Goal: Transaction & Acquisition: Purchase product/service

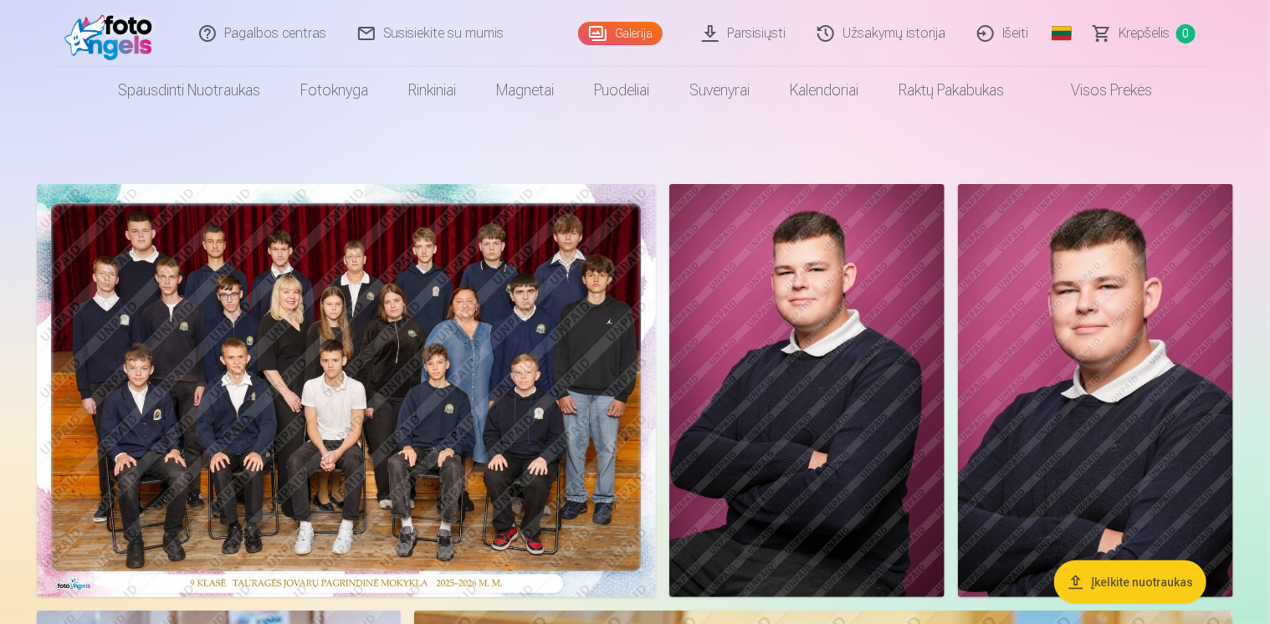
click at [361, 292] on img at bounding box center [346, 390] width 619 height 413
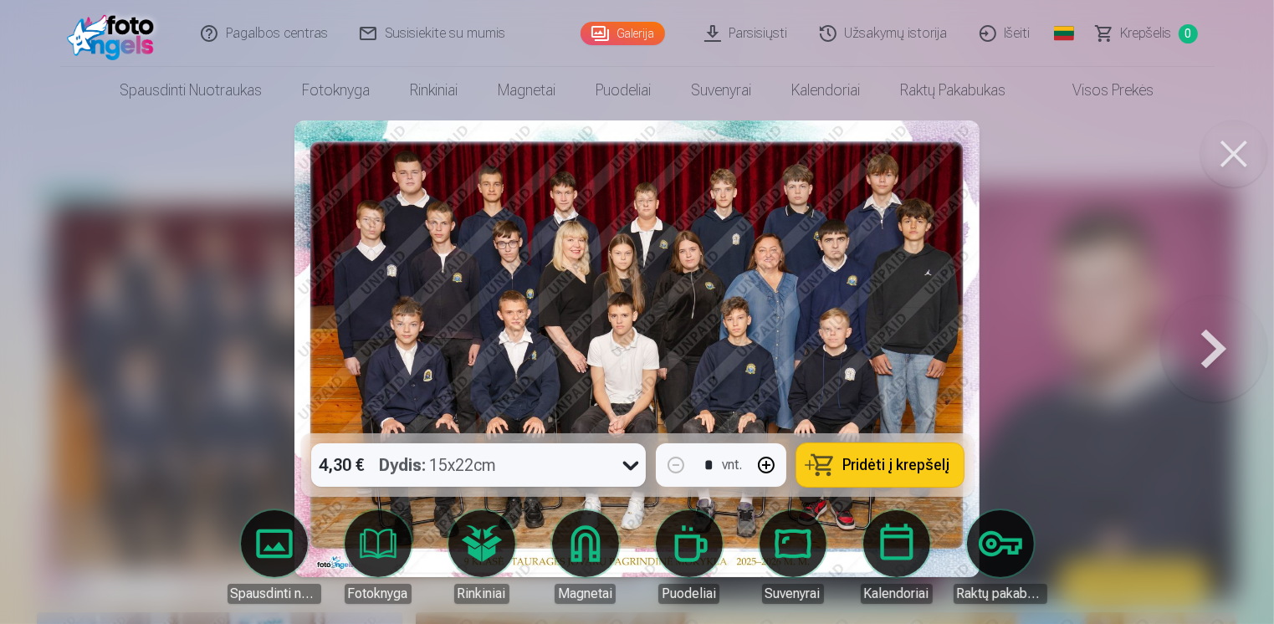
click at [833, 352] on img at bounding box center [636, 348] width 684 height 457
click at [834, 352] on img at bounding box center [636, 348] width 684 height 457
click at [862, 462] on span "Pridėti į krepšelį" at bounding box center [896, 465] width 107 height 15
click at [1221, 357] on button at bounding box center [1213, 349] width 107 height 136
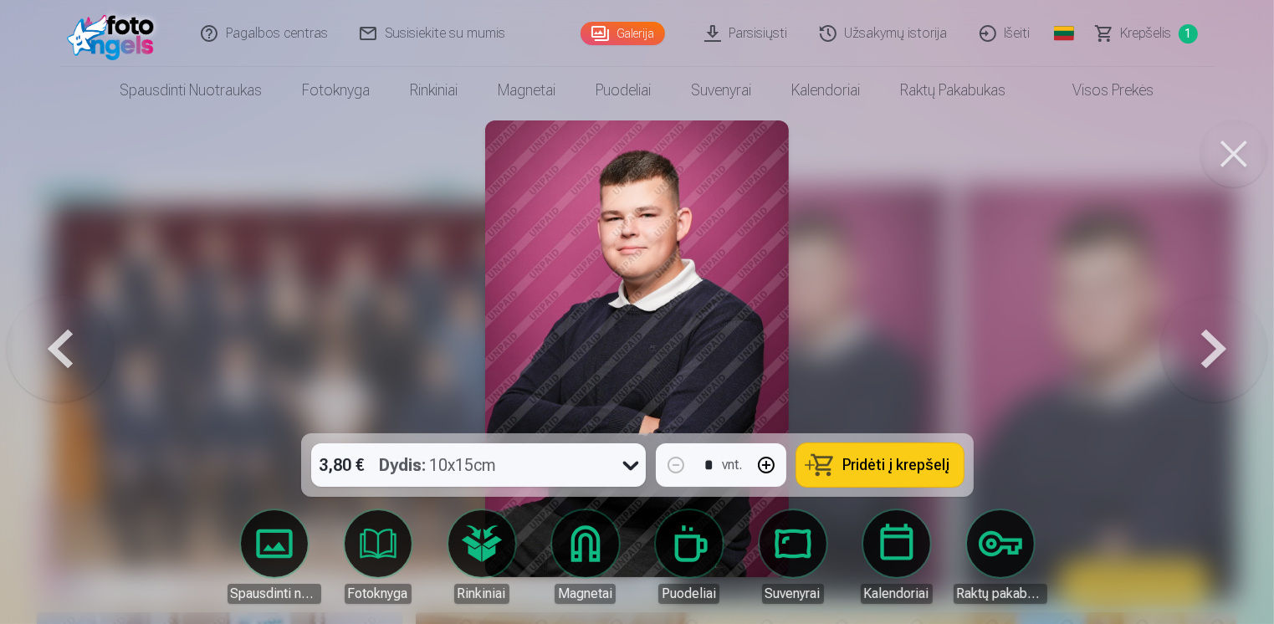
click at [1221, 128] on button at bounding box center [1233, 153] width 67 height 67
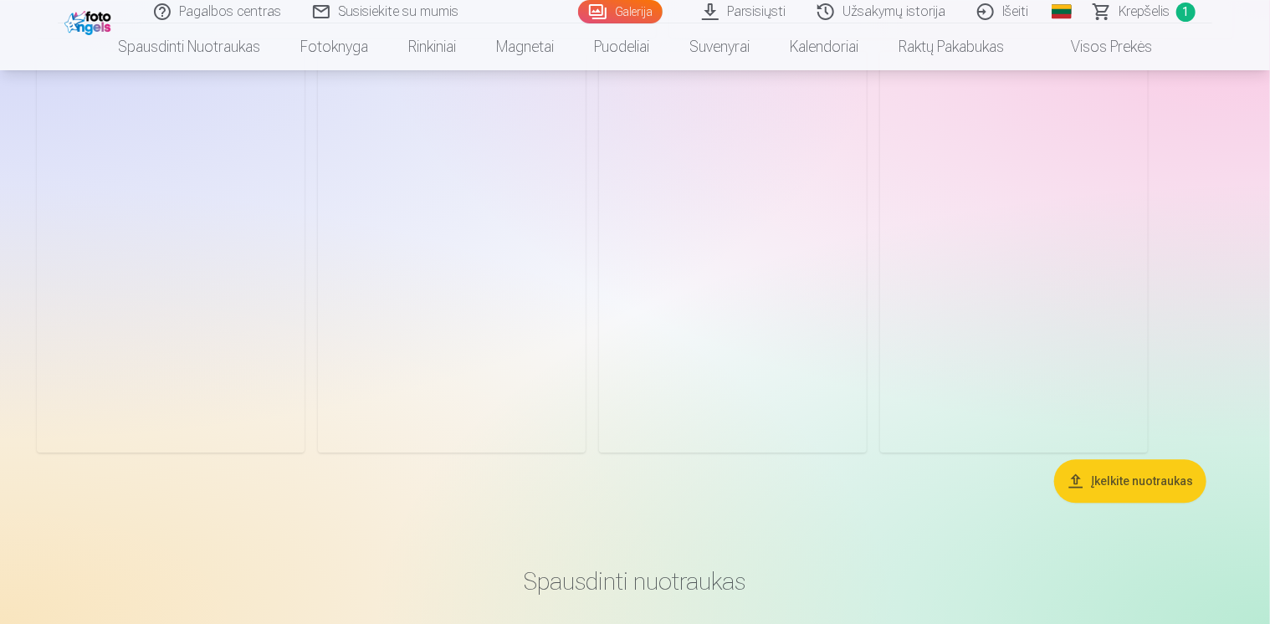
scroll to position [5353, 0]
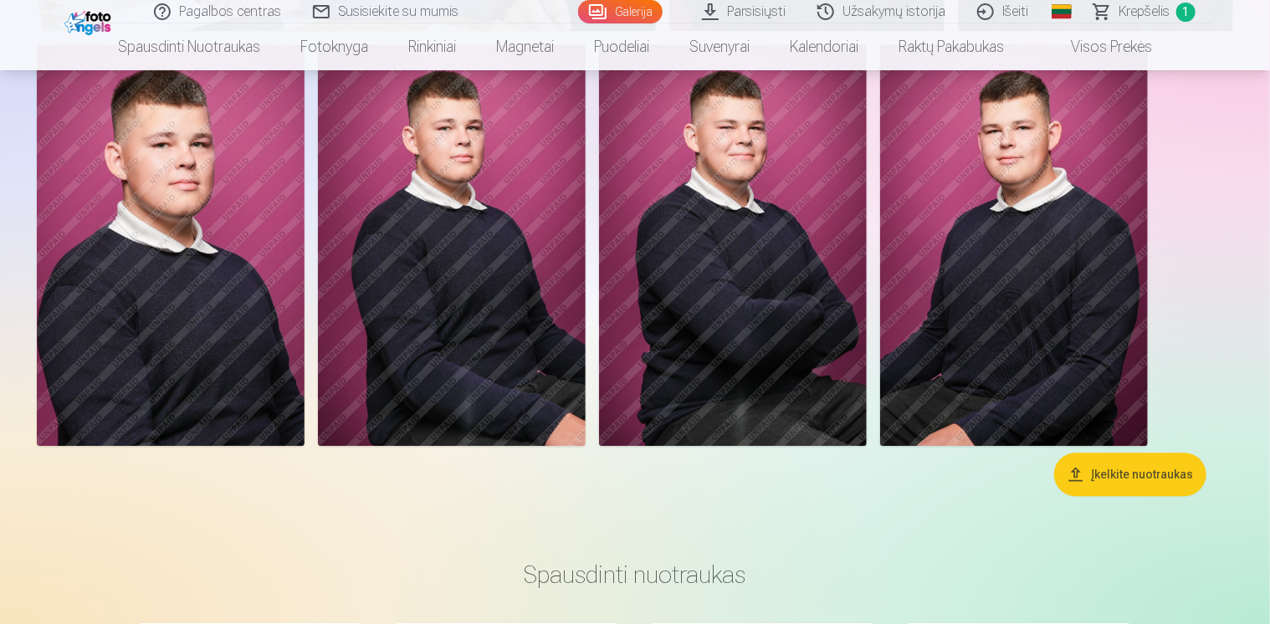
click at [1010, 309] on img at bounding box center [1014, 245] width 268 height 402
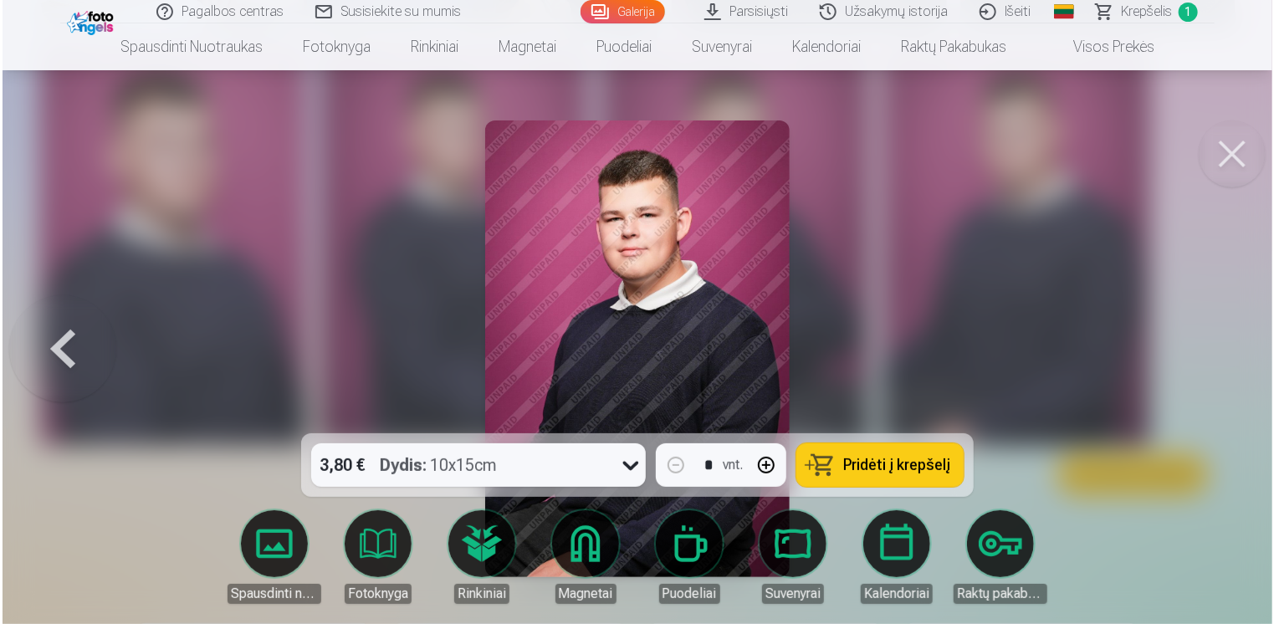
scroll to position [5369, 0]
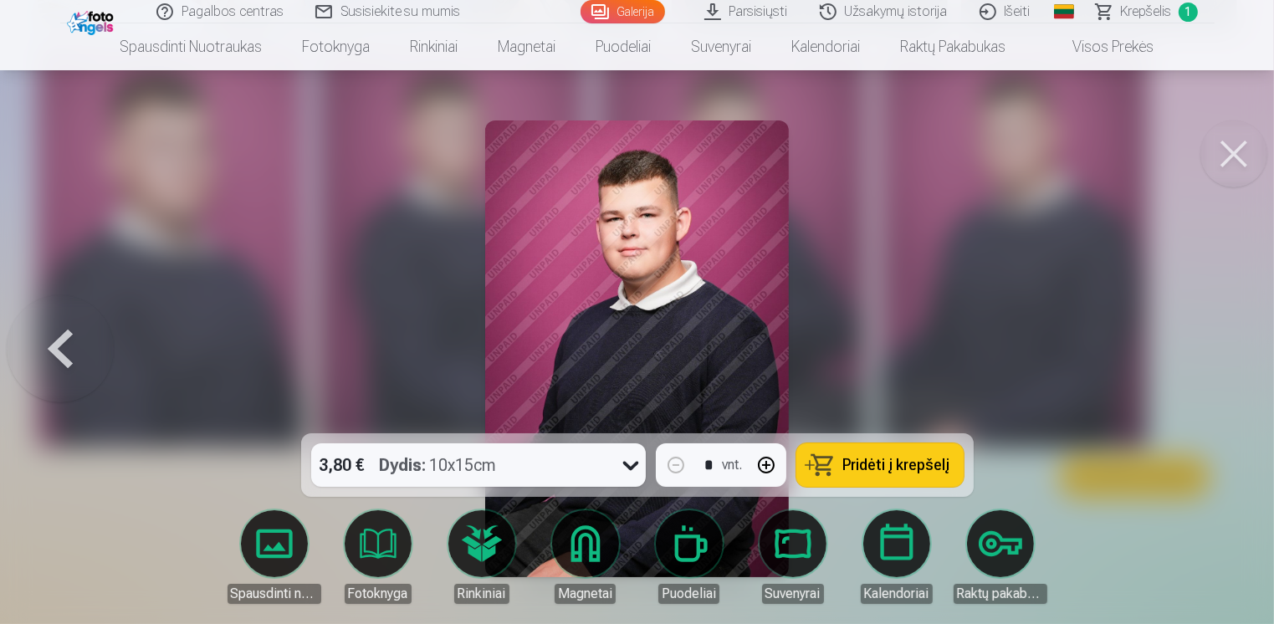
click at [1010, 309] on div at bounding box center [637, 312] width 1274 height 624
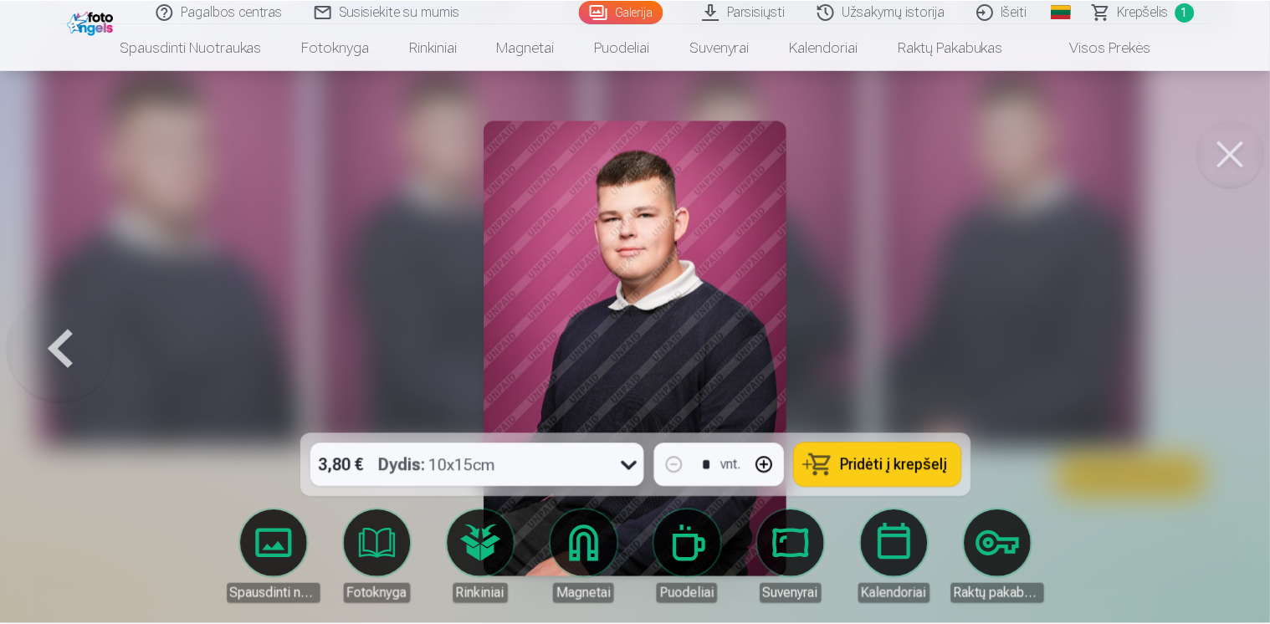
scroll to position [5353, 0]
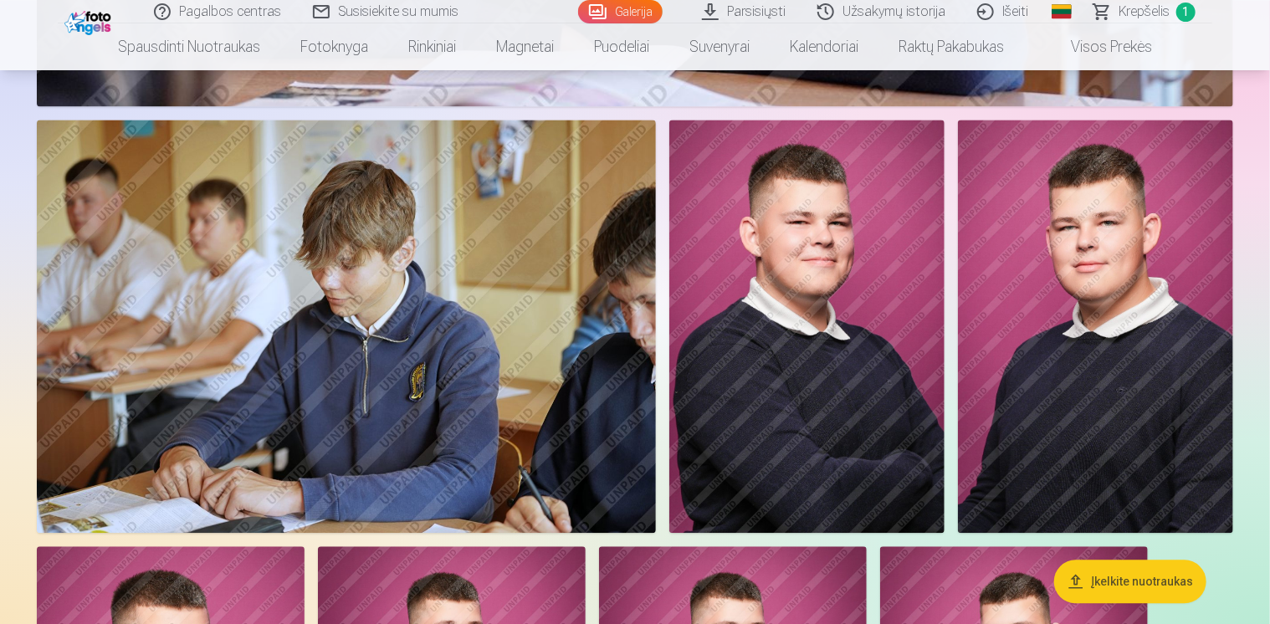
click at [825, 327] on img at bounding box center [806, 326] width 275 height 413
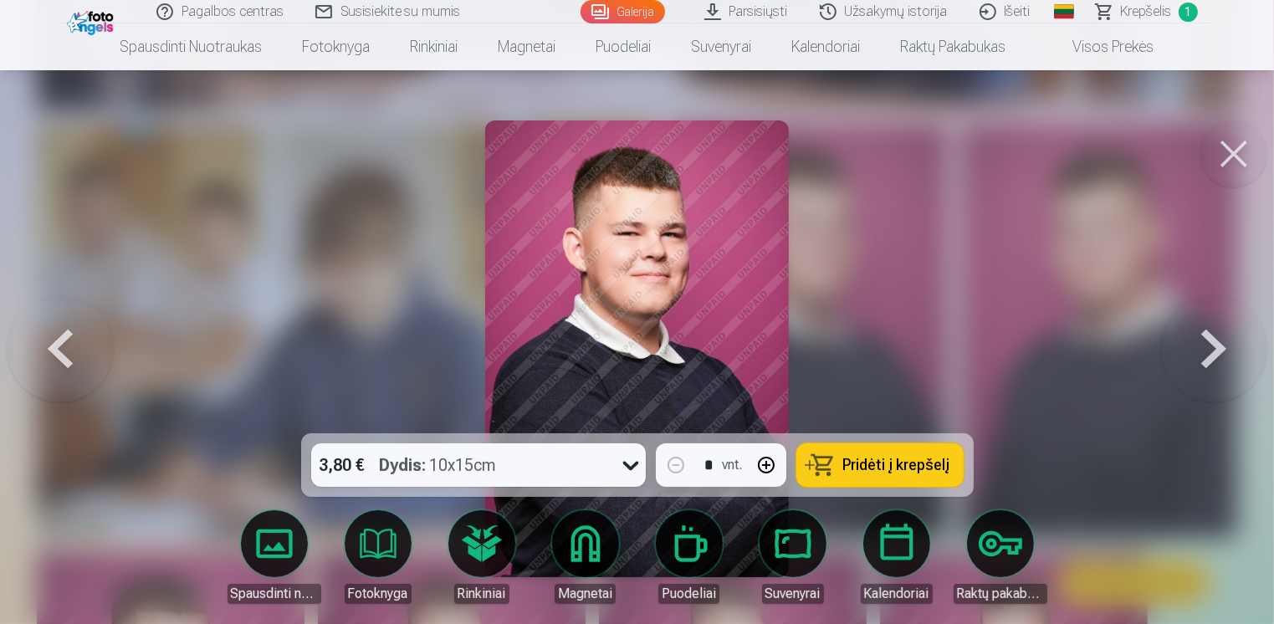
click at [1060, 242] on div at bounding box center [637, 312] width 1274 height 624
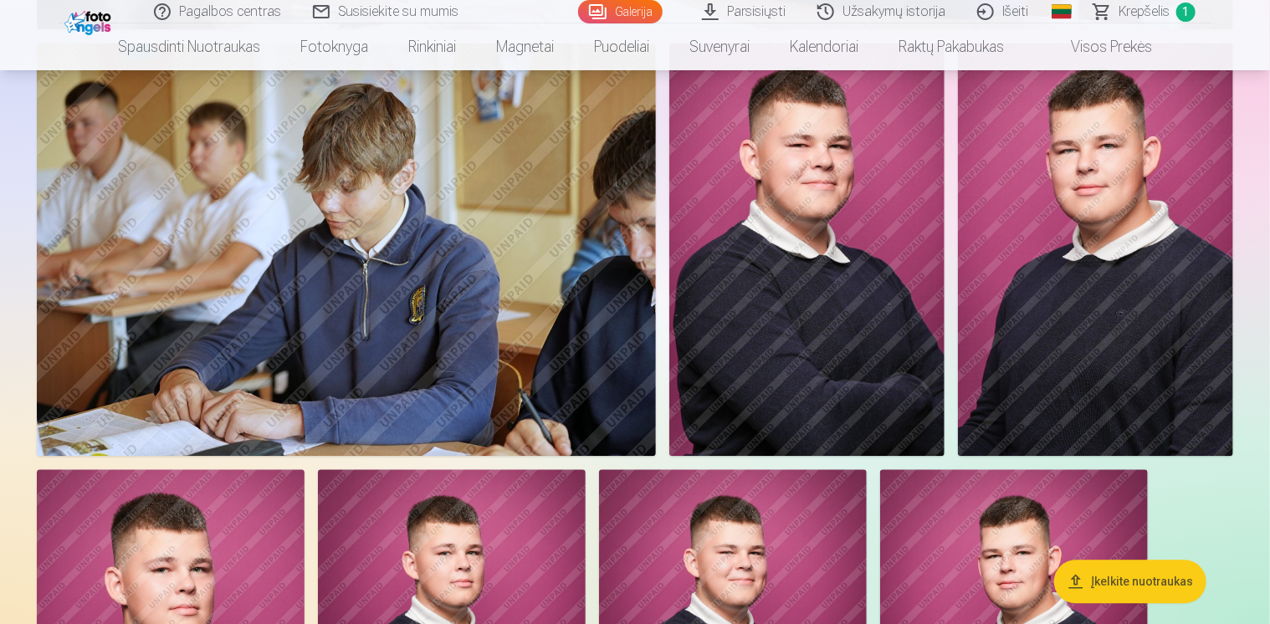
scroll to position [4935, 0]
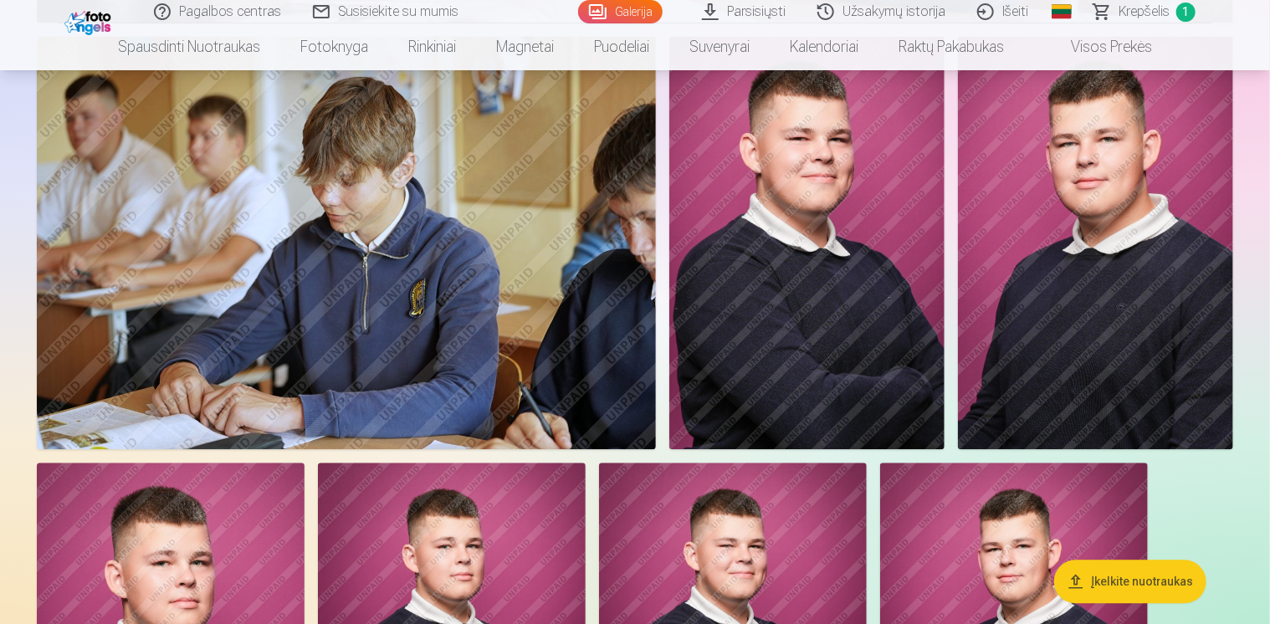
click at [1126, 312] on img at bounding box center [1095, 242] width 275 height 412
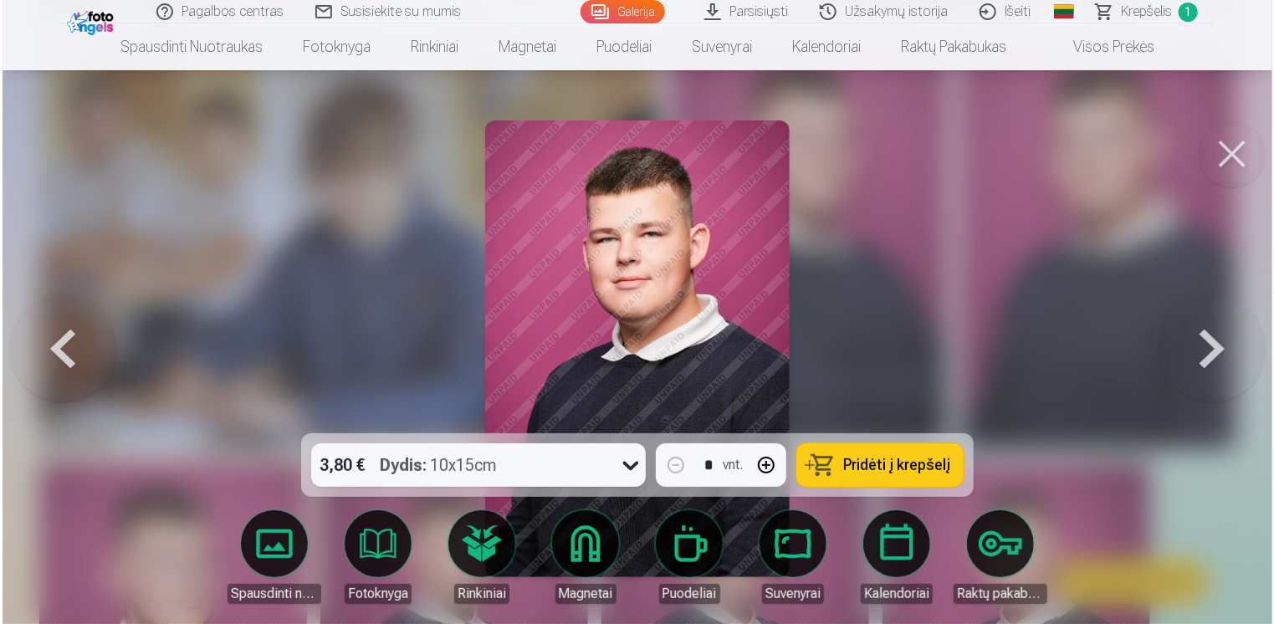
scroll to position [4948, 0]
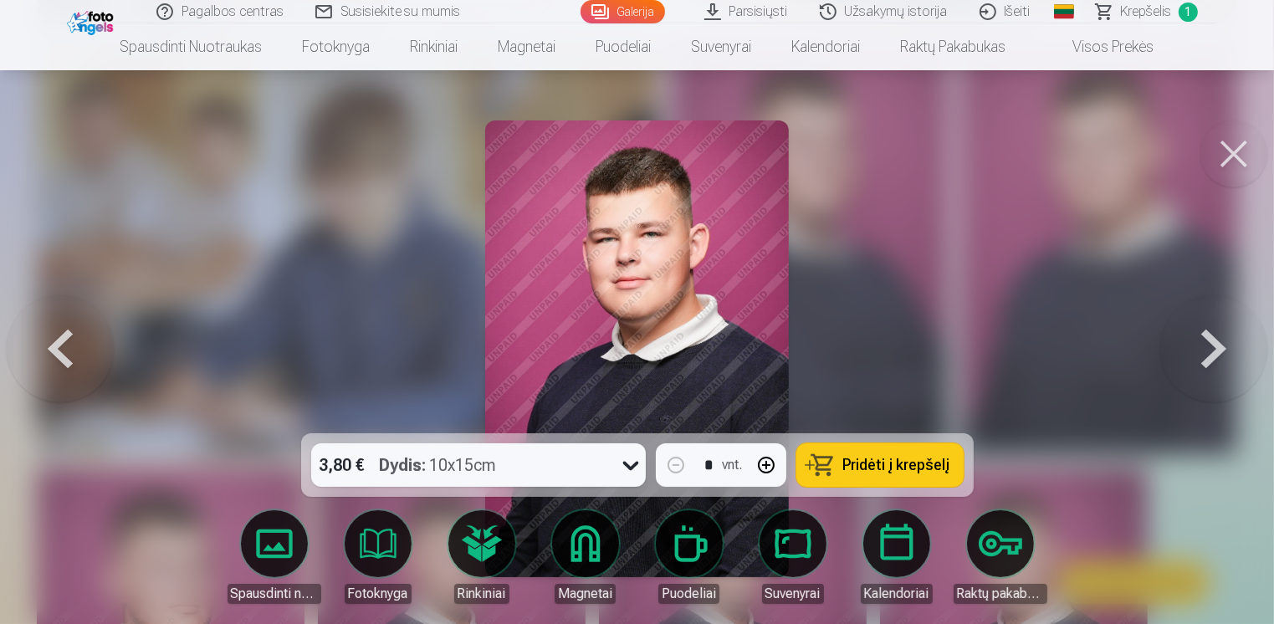
click at [895, 465] on span "Pridėti į krepšelį" at bounding box center [896, 465] width 107 height 15
click at [1231, 156] on button at bounding box center [1233, 153] width 67 height 67
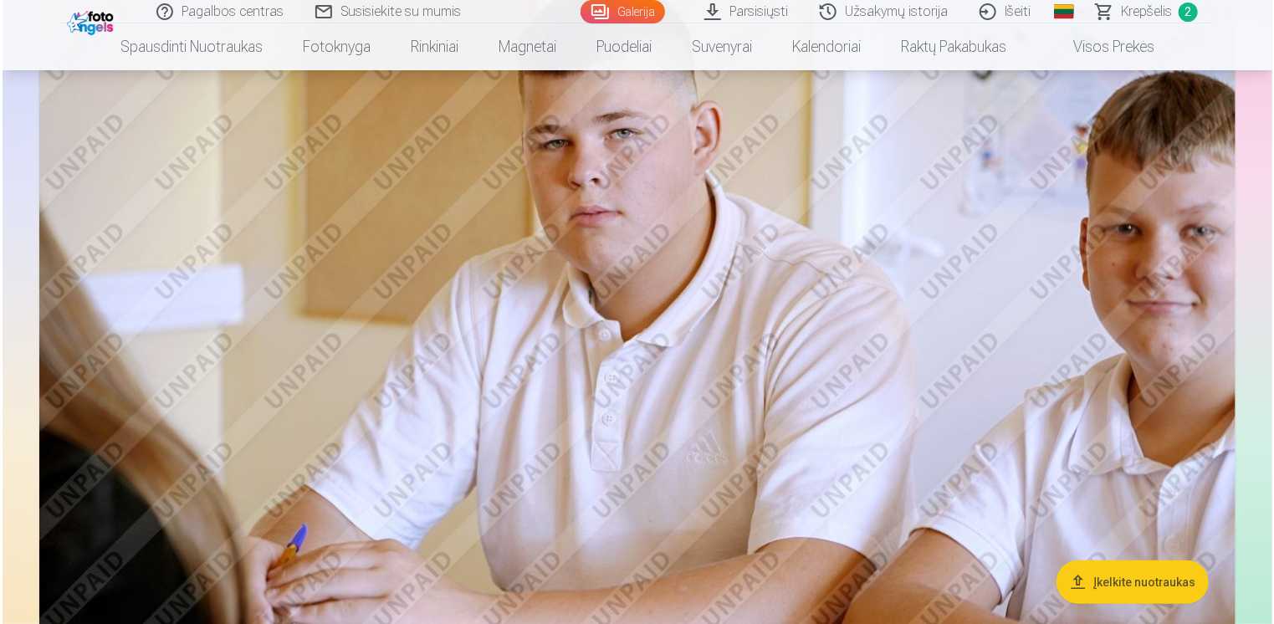
scroll to position [3346, 0]
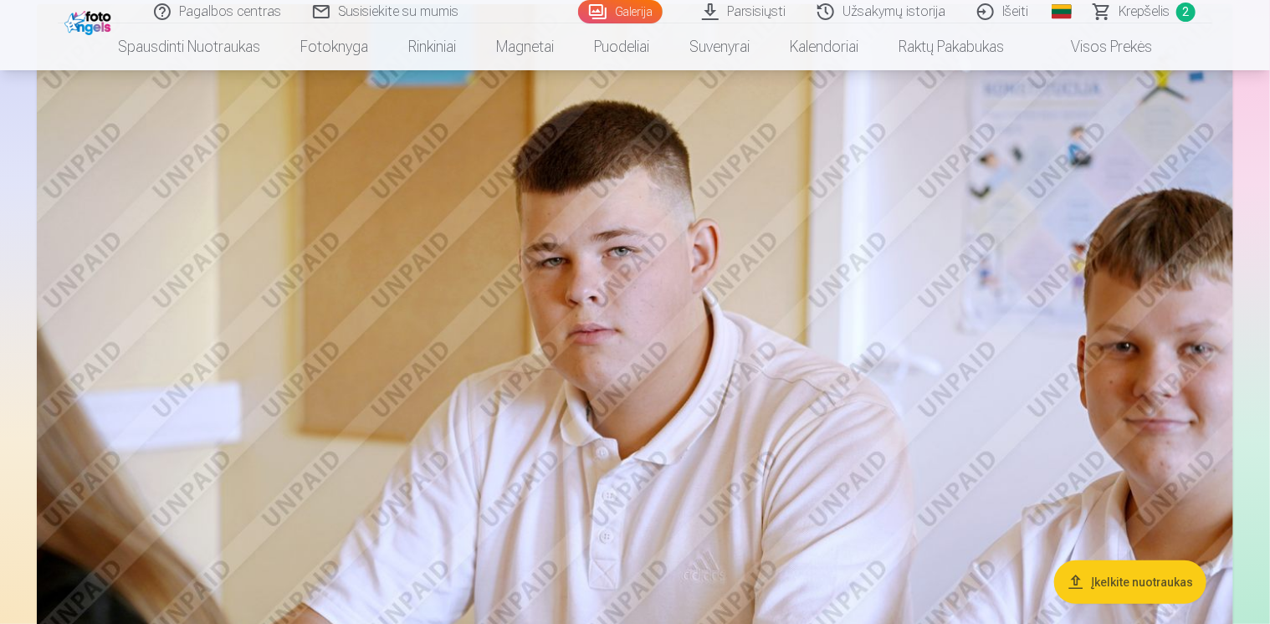
click at [770, 259] on img at bounding box center [635, 402] width 1196 height 797
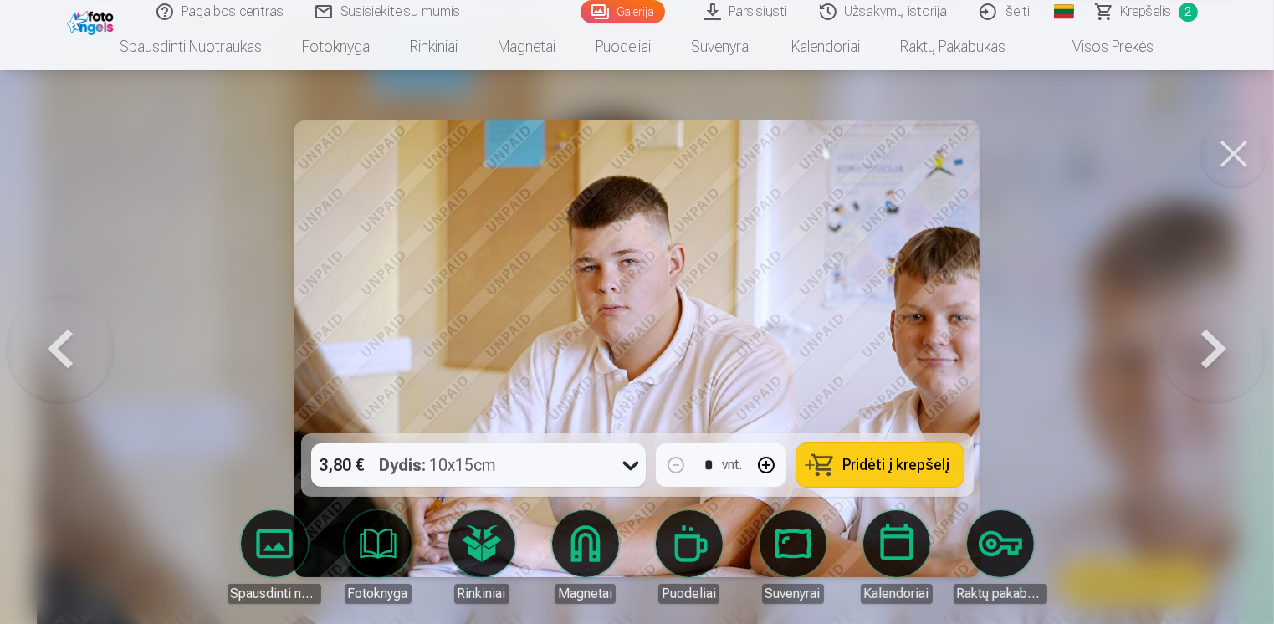
click at [1252, 151] on button at bounding box center [1233, 153] width 67 height 67
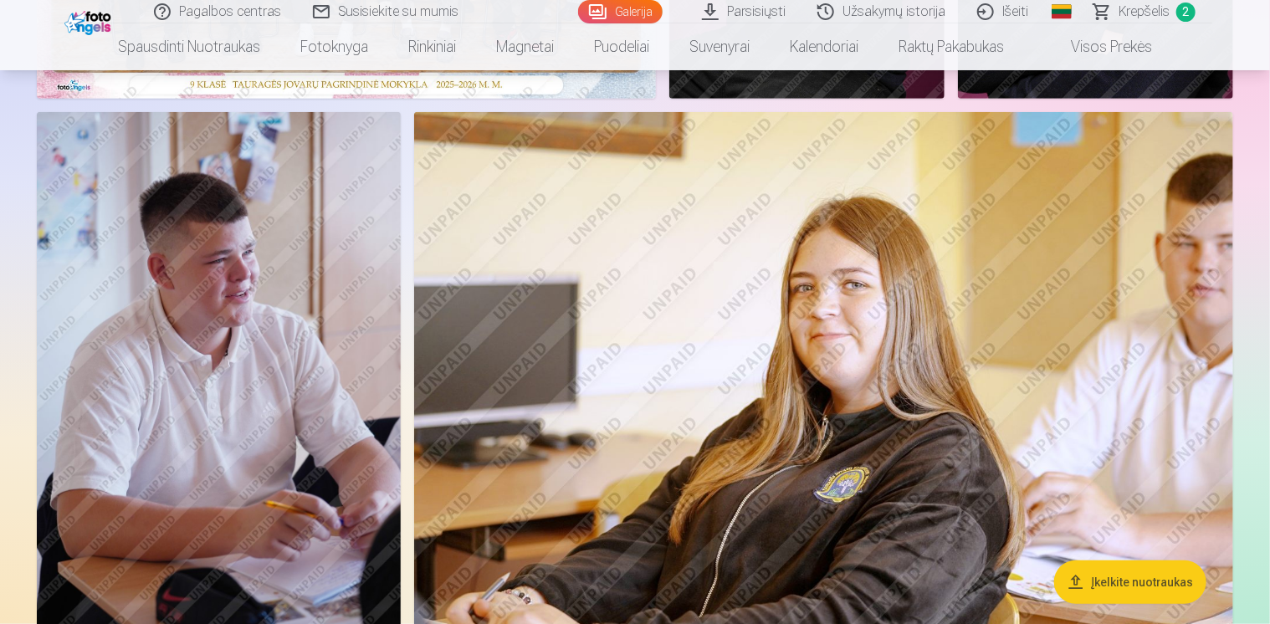
scroll to position [494, 0]
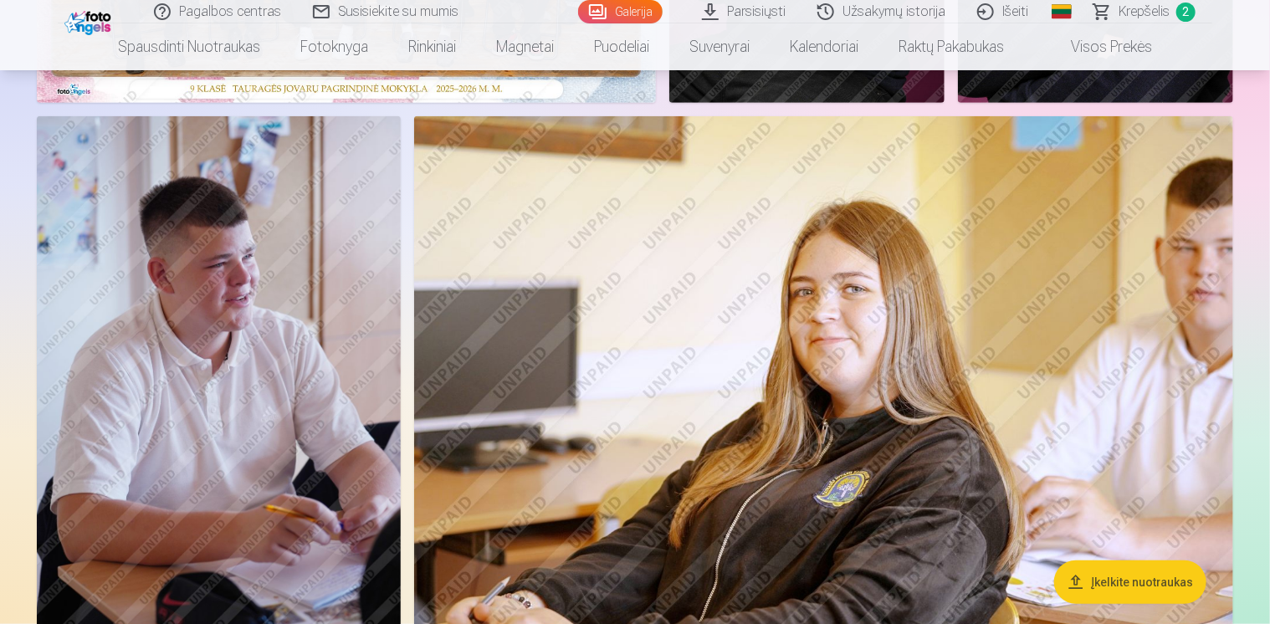
click at [217, 414] on img at bounding box center [219, 389] width 364 height 546
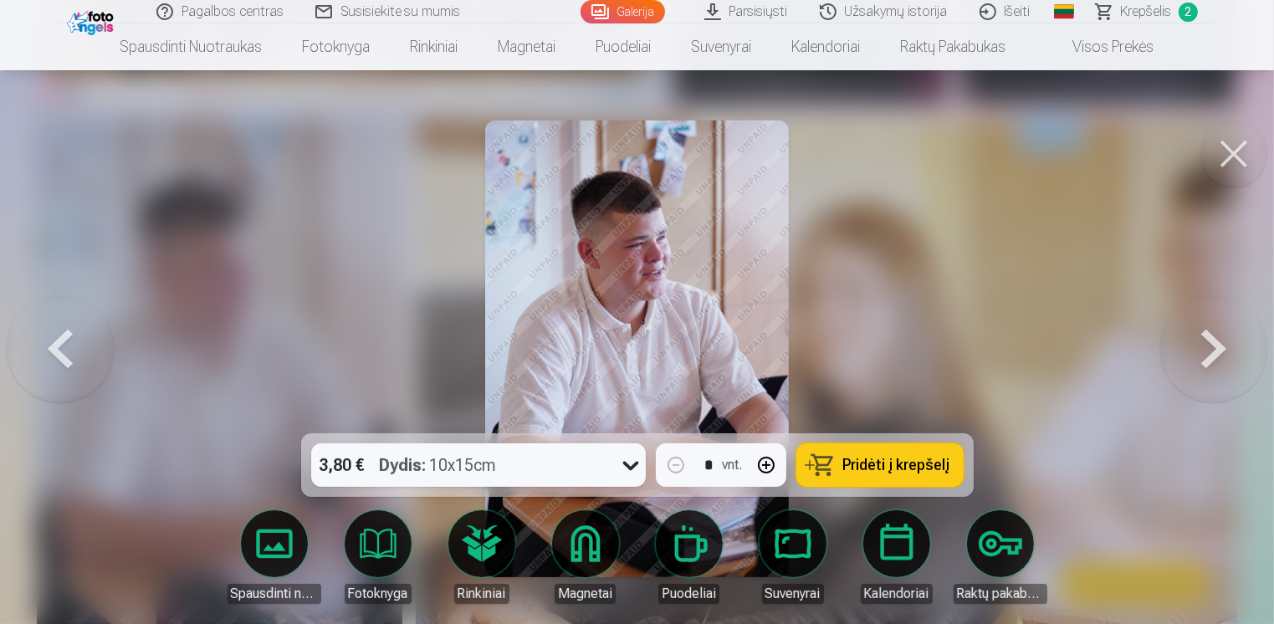
click at [1015, 366] on div at bounding box center [637, 312] width 1274 height 624
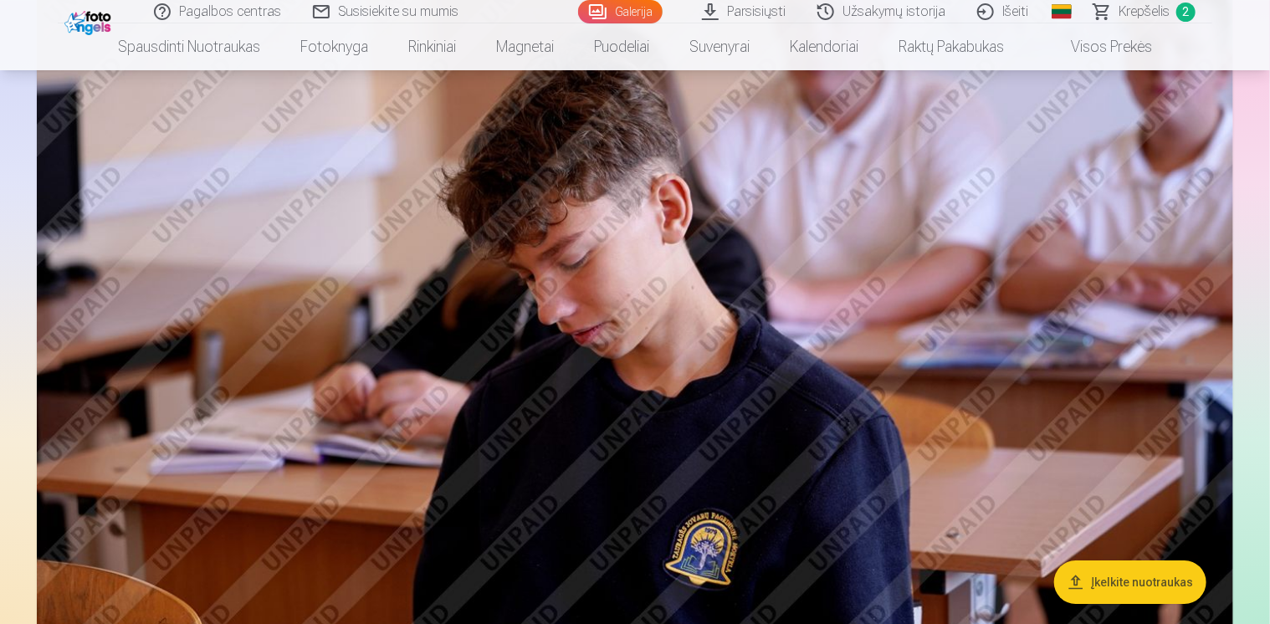
scroll to position [2593, 0]
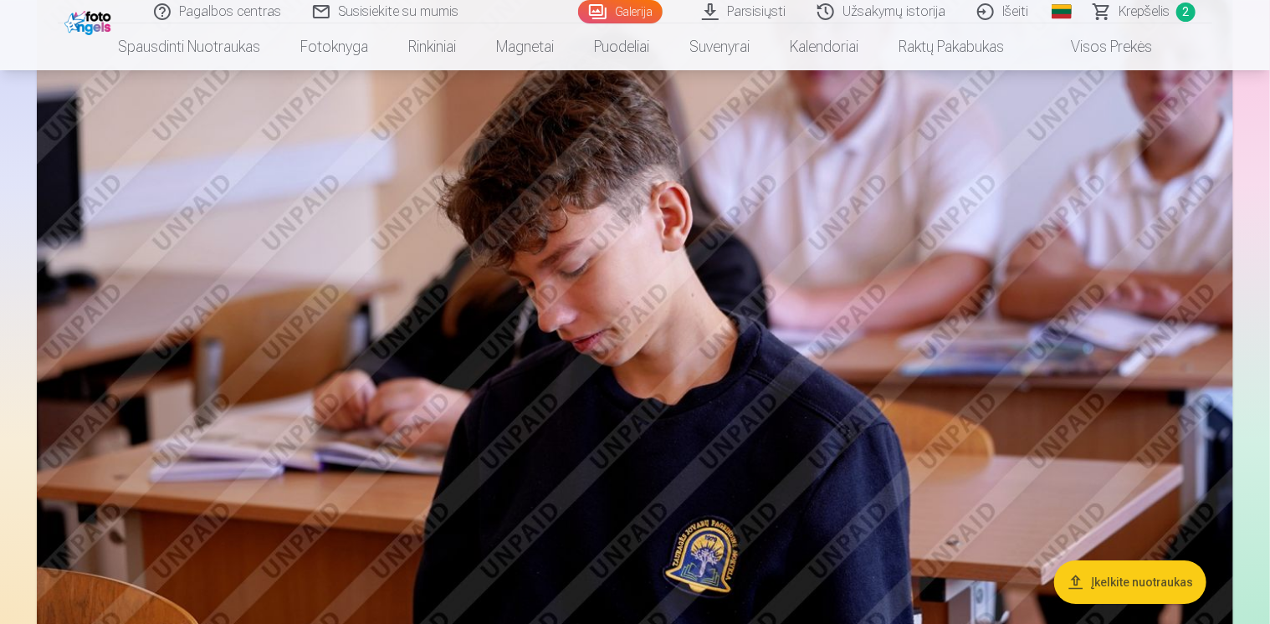
click at [1161, 11] on span "Krepšelis" at bounding box center [1143, 12] width 51 height 20
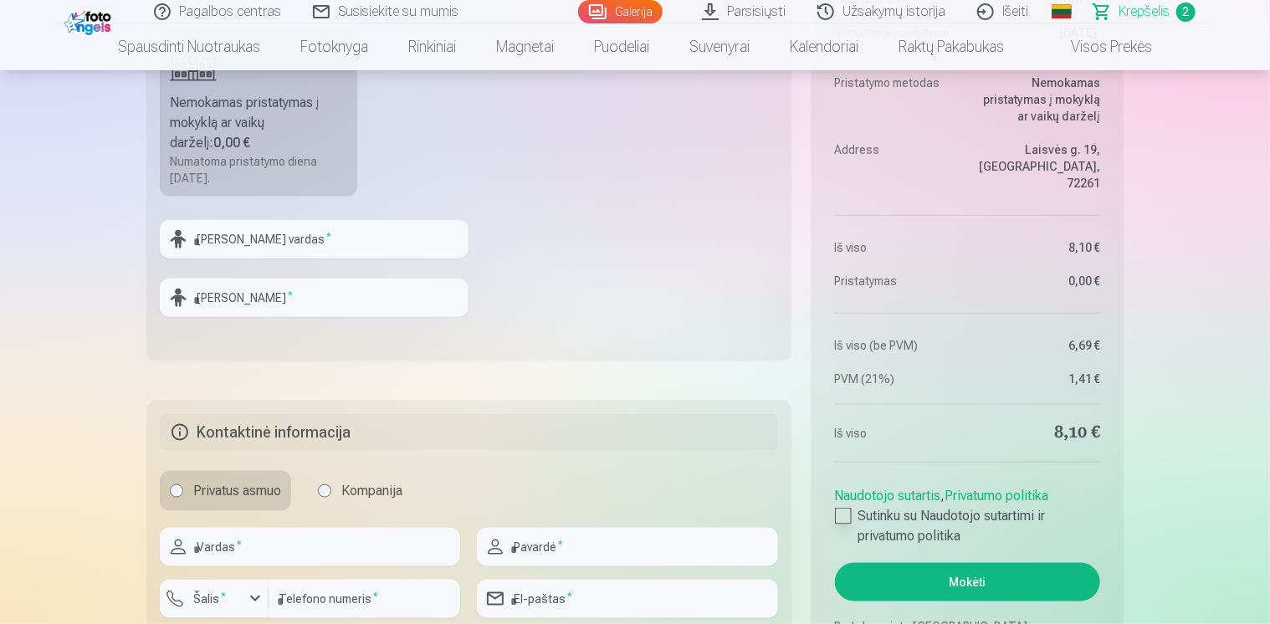
scroll to position [836, 0]
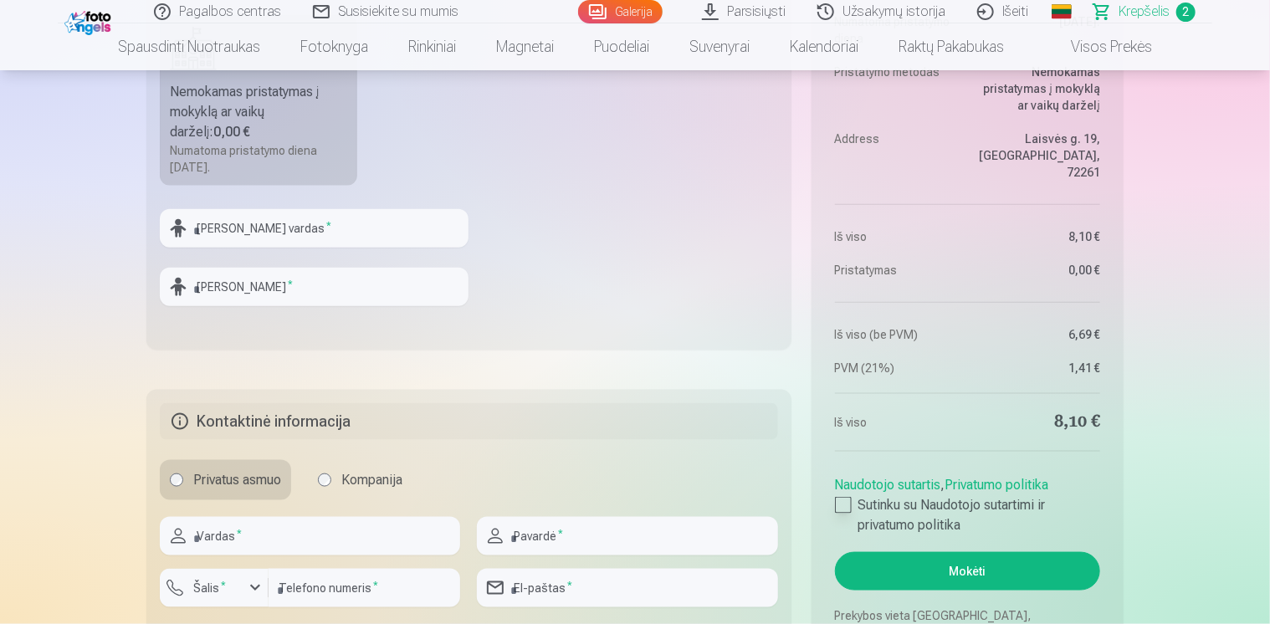
click at [850, 512] on div at bounding box center [843, 505] width 17 height 17
click at [998, 573] on button "Mokėti" at bounding box center [967, 571] width 265 height 38
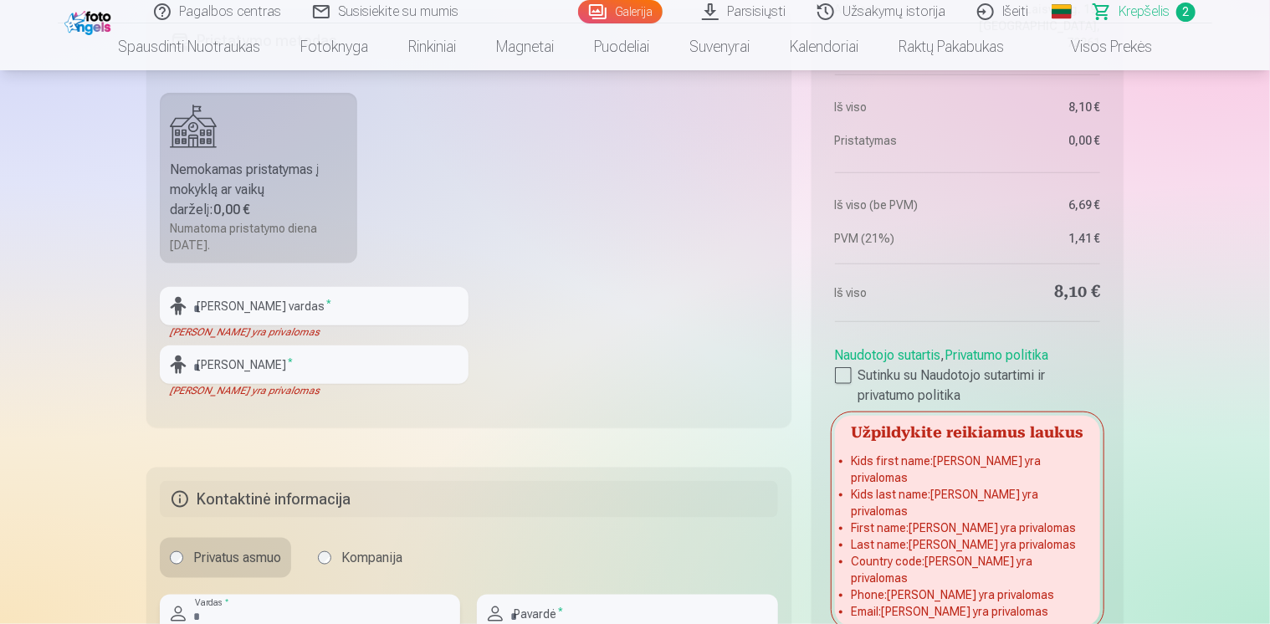
scroll to position [753, 0]
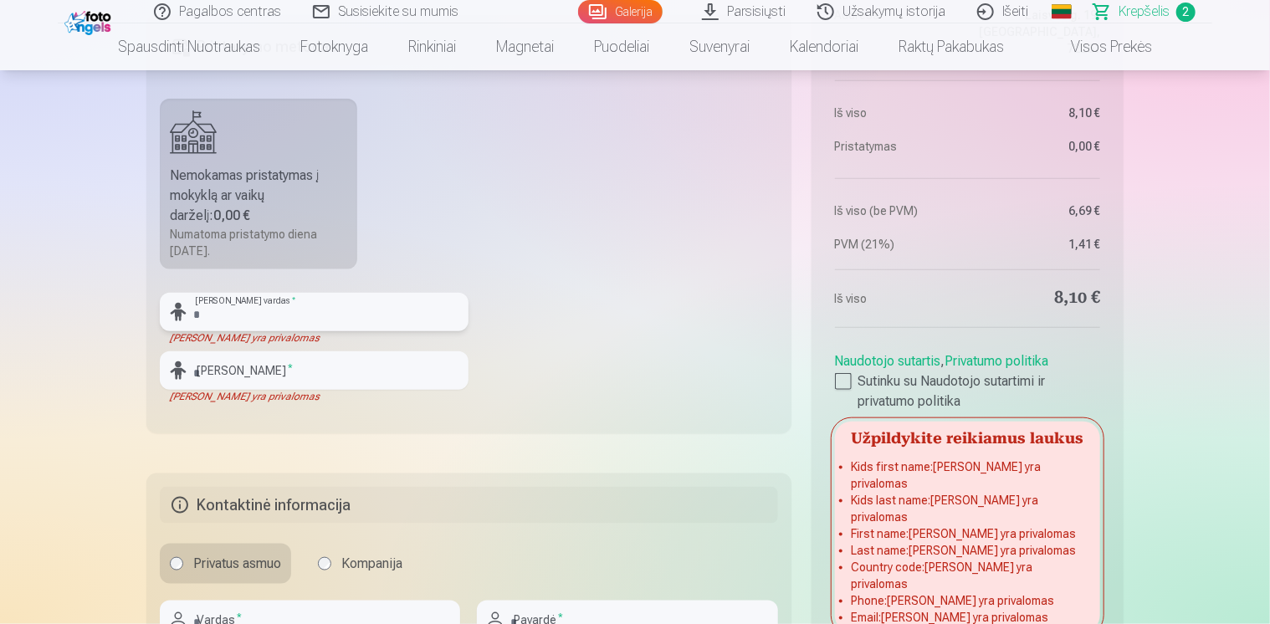
click at [253, 313] on input "text" at bounding box center [314, 312] width 309 height 38
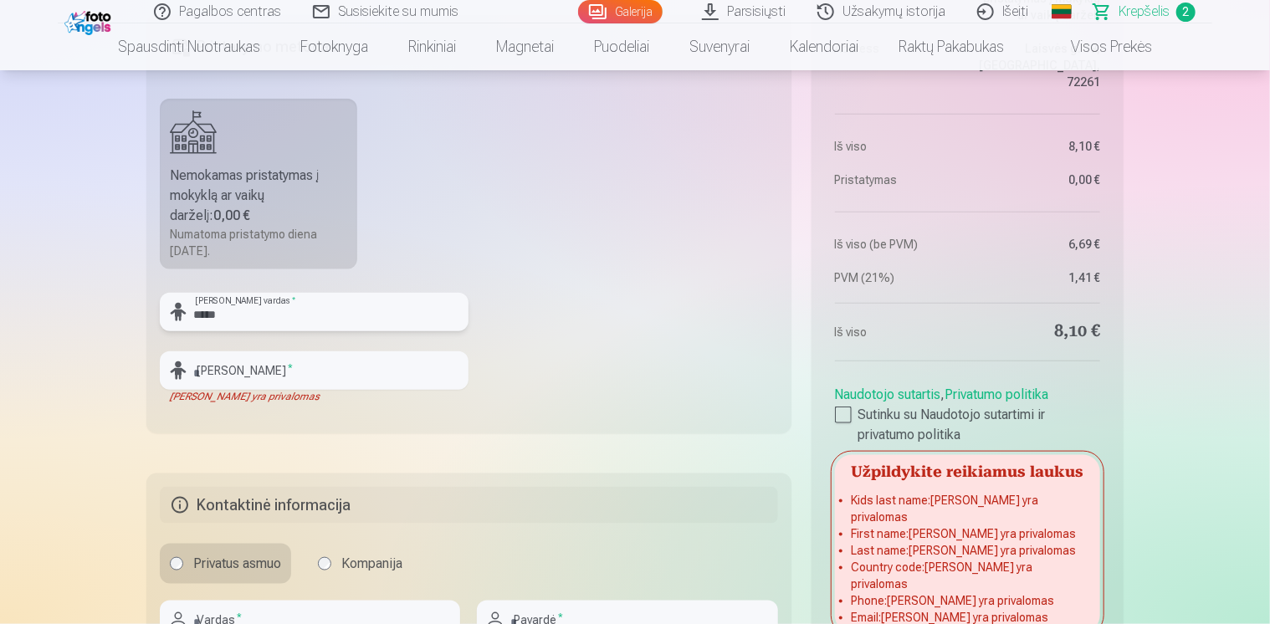
type input "*****"
click at [286, 371] on input "text" at bounding box center [314, 370] width 309 height 38
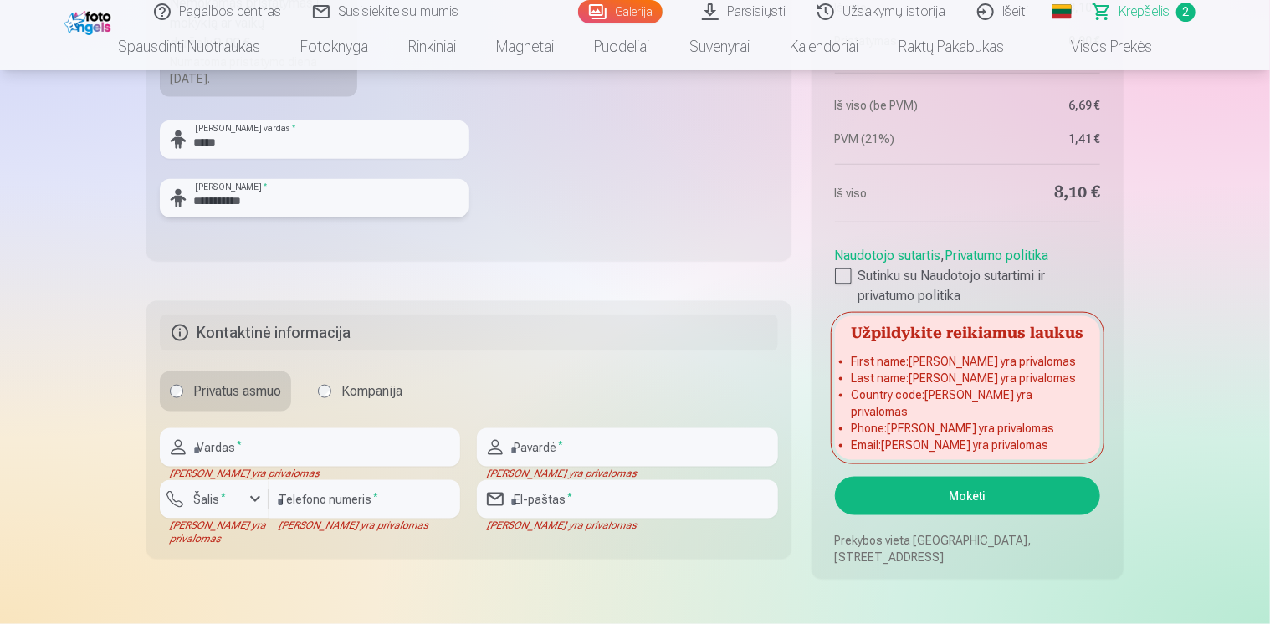
scroll to position [1004, 0]
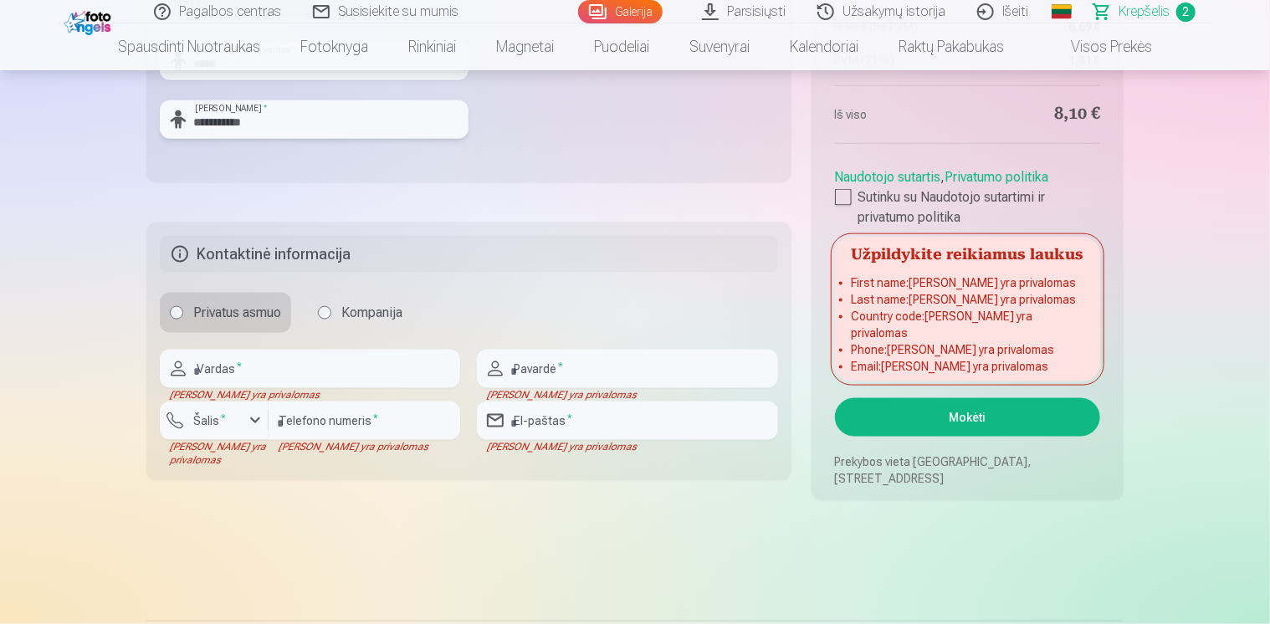
type input "**********"
click at [258, 369] on input "text" at bounding box center [310, 369] width 300 height 38
type input "*******"
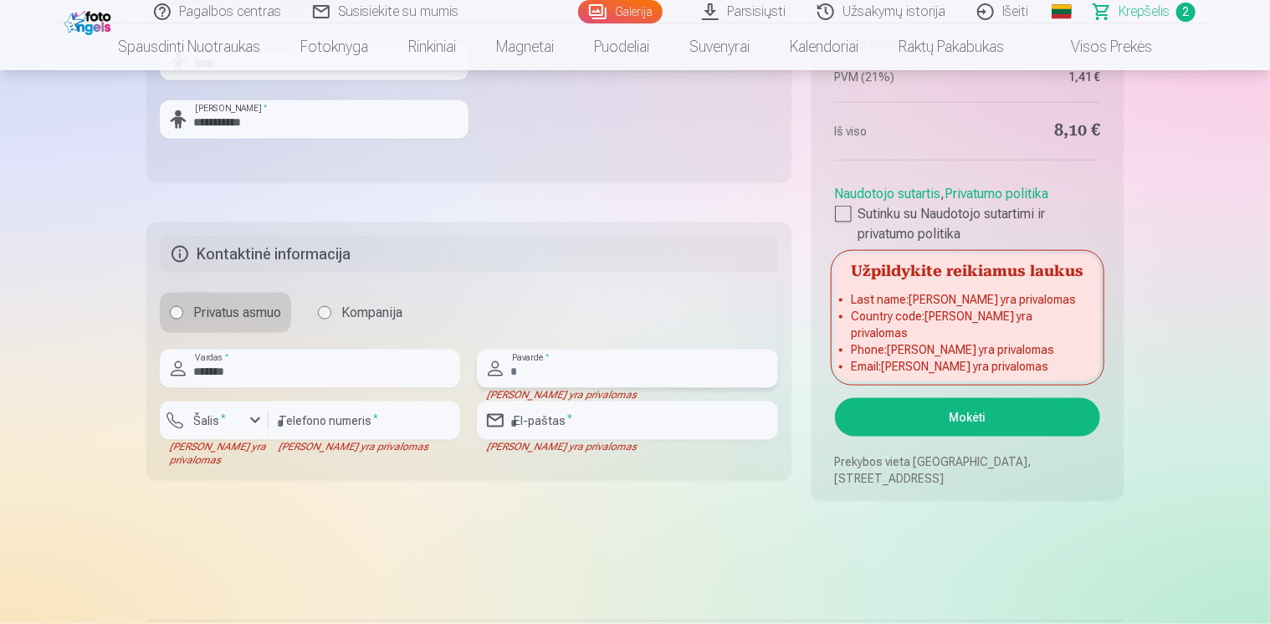
click at [555, 372] on input "text" at bounding box center [627, 369] width 300 height 38
type input "******"
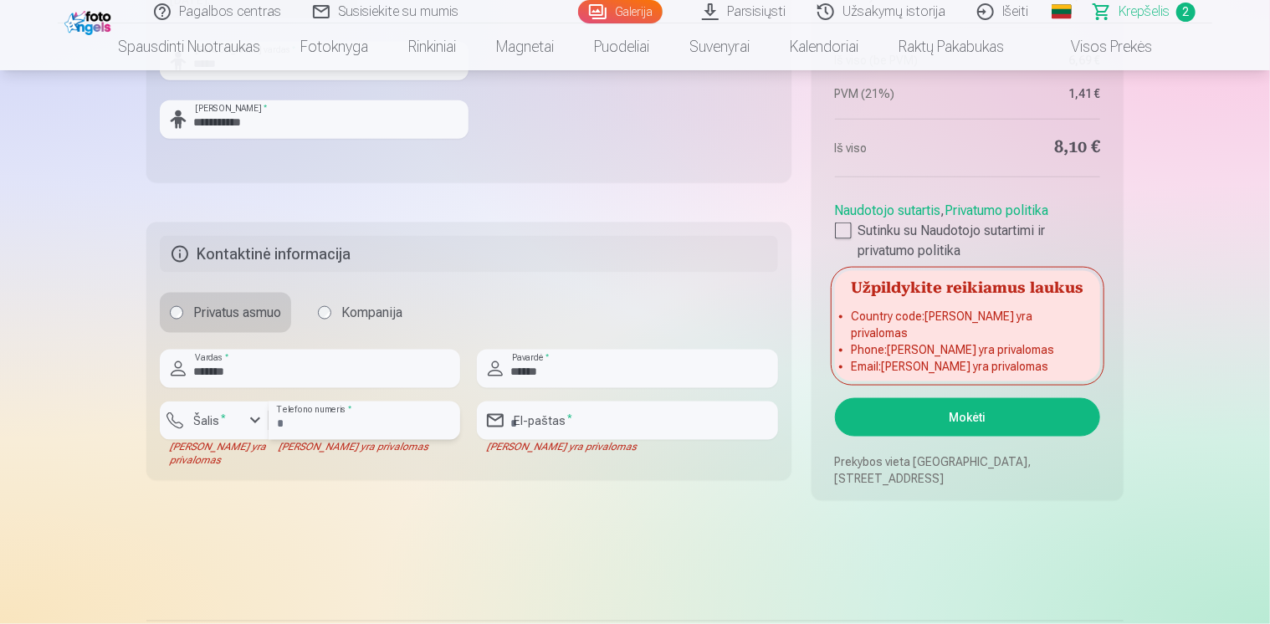
click at [361, 426] on input "number" at bounding box center [365, 421] width 192 height 38
click at [224, 420] on label "Šalis *" at bounding box center [210, 420] width 46 height 17
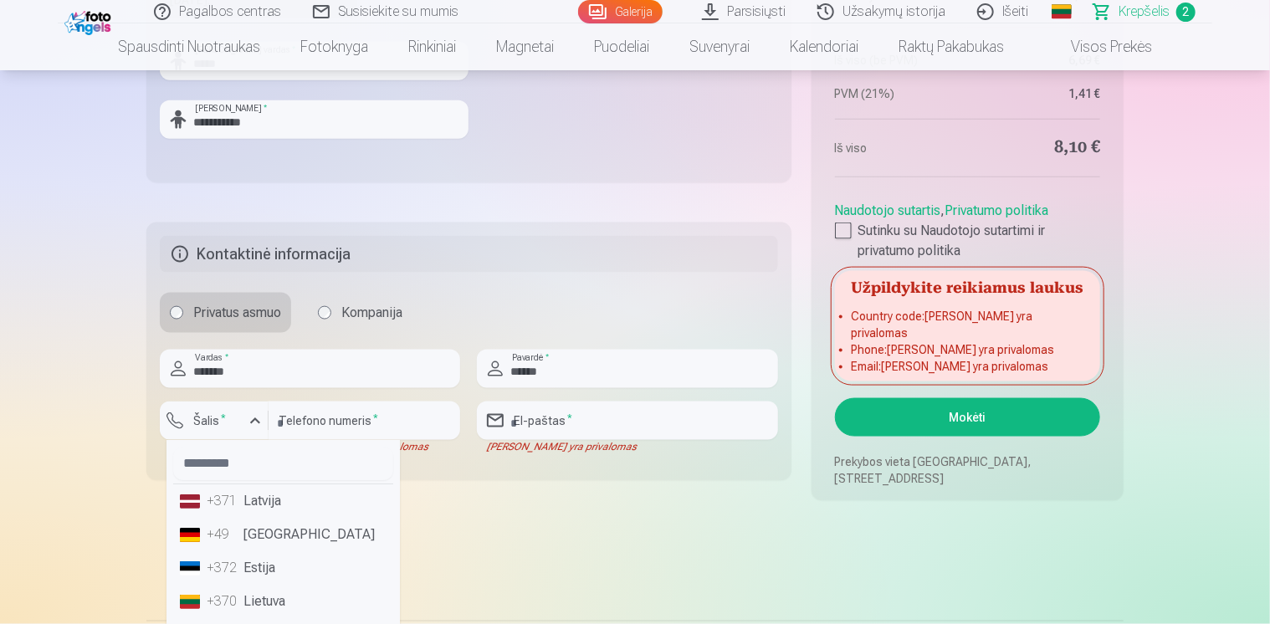
click at [274, 602] on li "+370 Lietuva" at bounding box center [283, 601] width 220 height 33
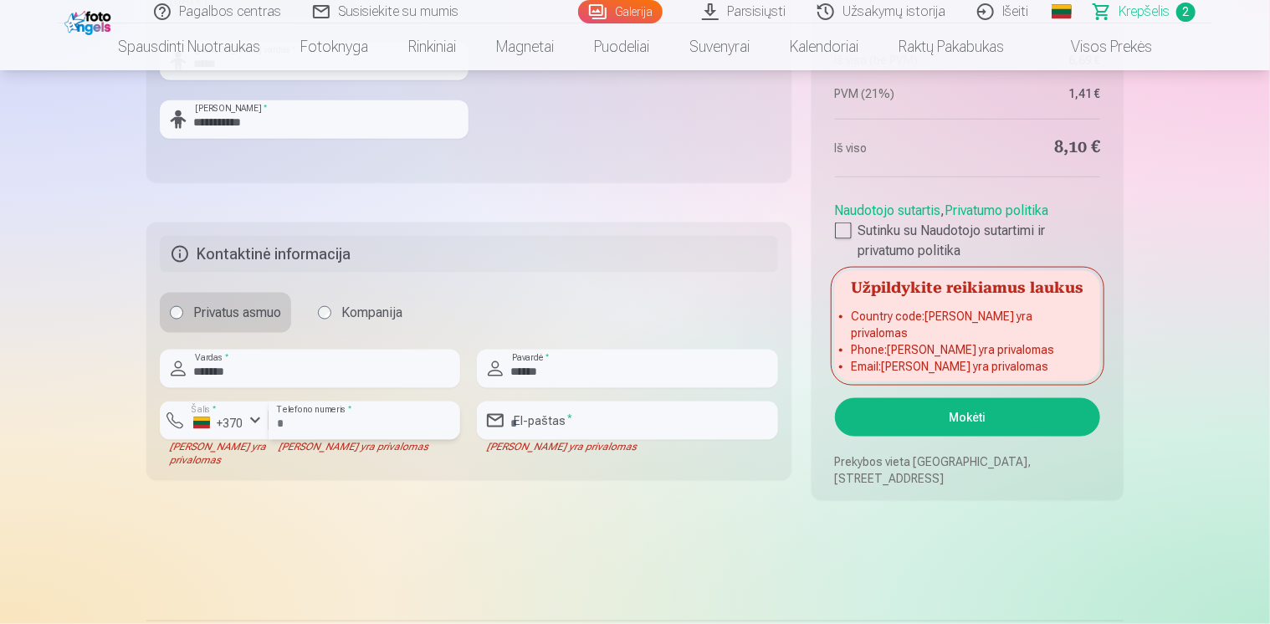
click at [321, 425] on input "number" at bounding box center [365, 421] width 192 height 38
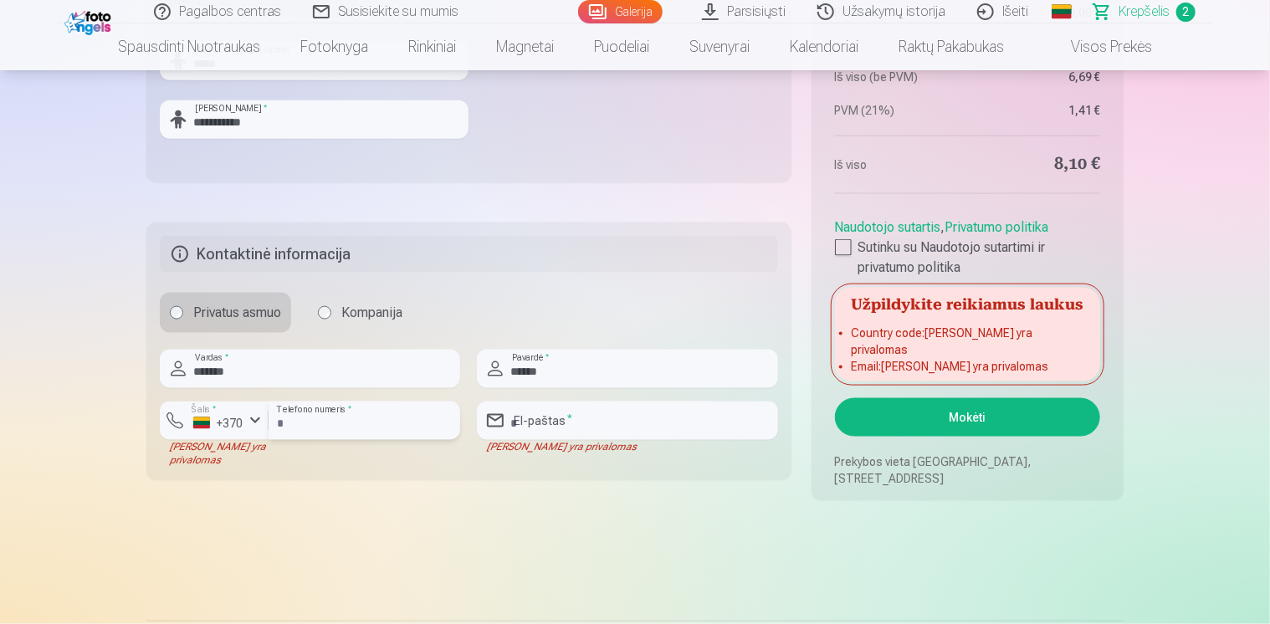
type input "********"
click at [562, 418] on input "email" at bounding box center [627, 421] width 300 height 38
type input "**********"
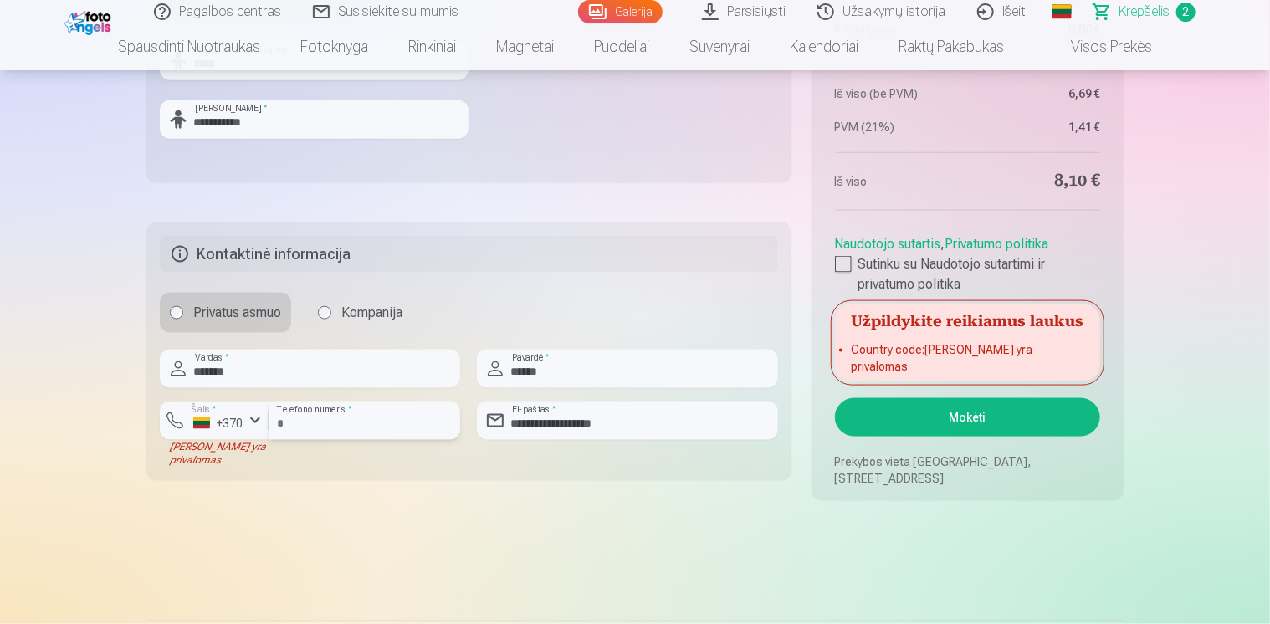
click at [346, 424] on input "********" at bounding box center [365, 421] width 192 height 38
click at [542, 424] on input "**********" at bounding box center [627, 421] width 300 height 38
click at [960, 408] on button "Mokėti" at bounding box center [967, 417] width 265 height 38
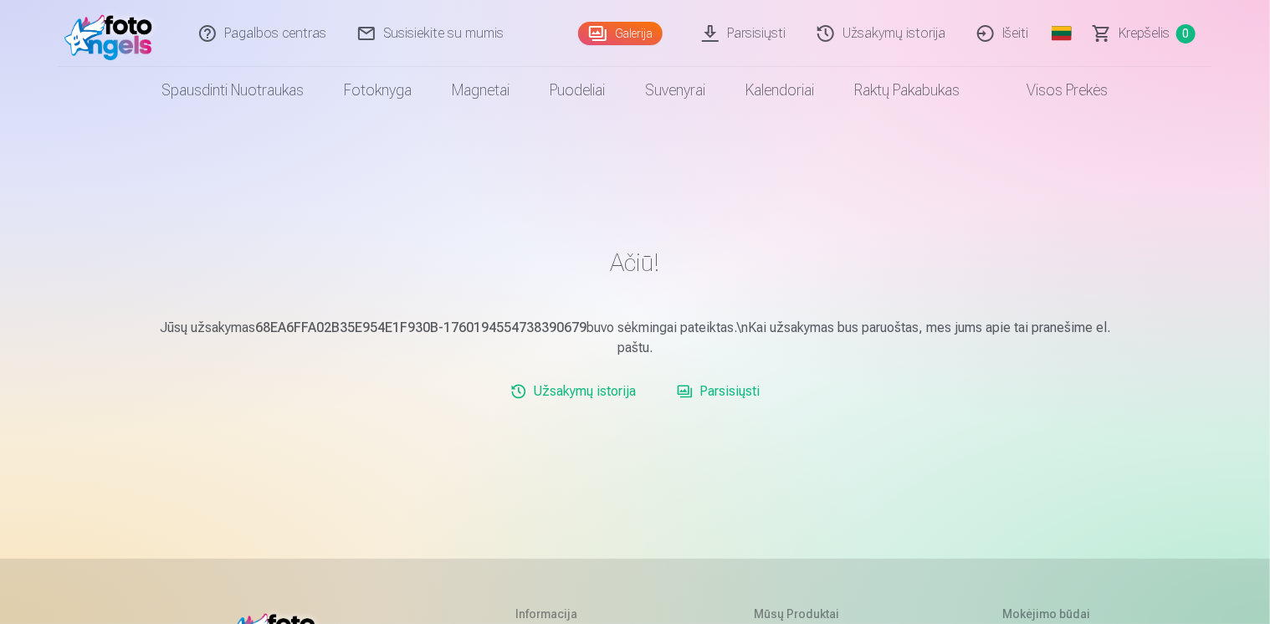
click at [1017, 38] on link "Išeiti" at bounding box center [1003, 33] width 83 height 67
